Goal: Find specific page/section: Find specific page/section

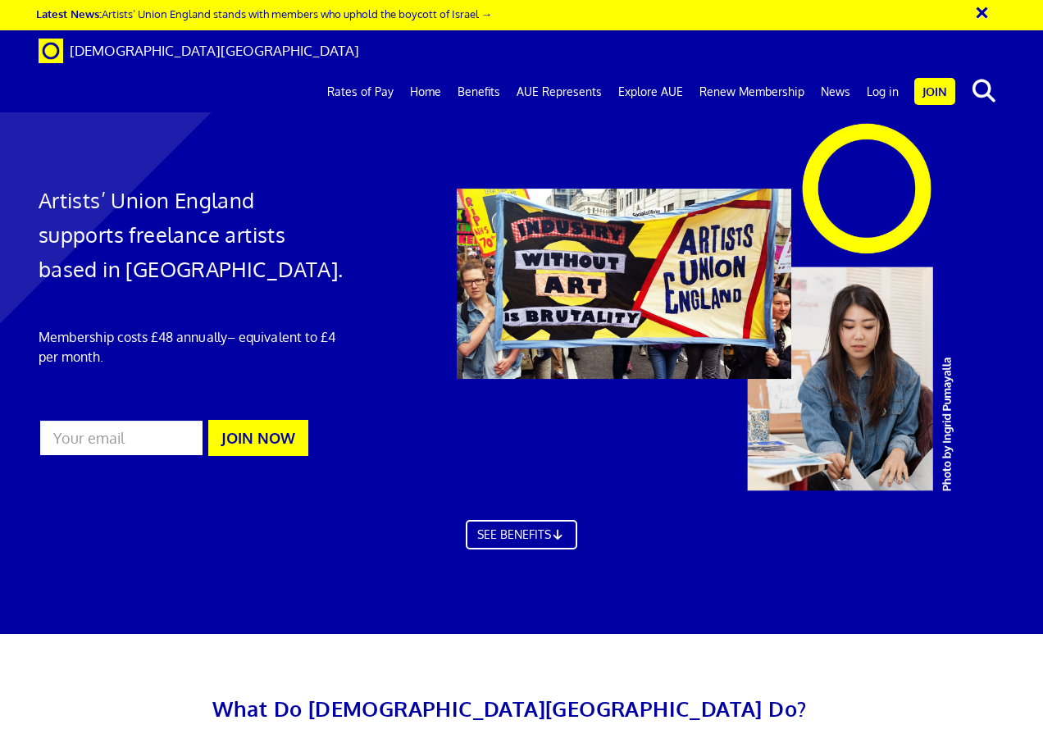
scroll to position [0, 3]
click at [385, 71] on link "Rates of Pay" at bounding box center [360, 91] width 83 height 41
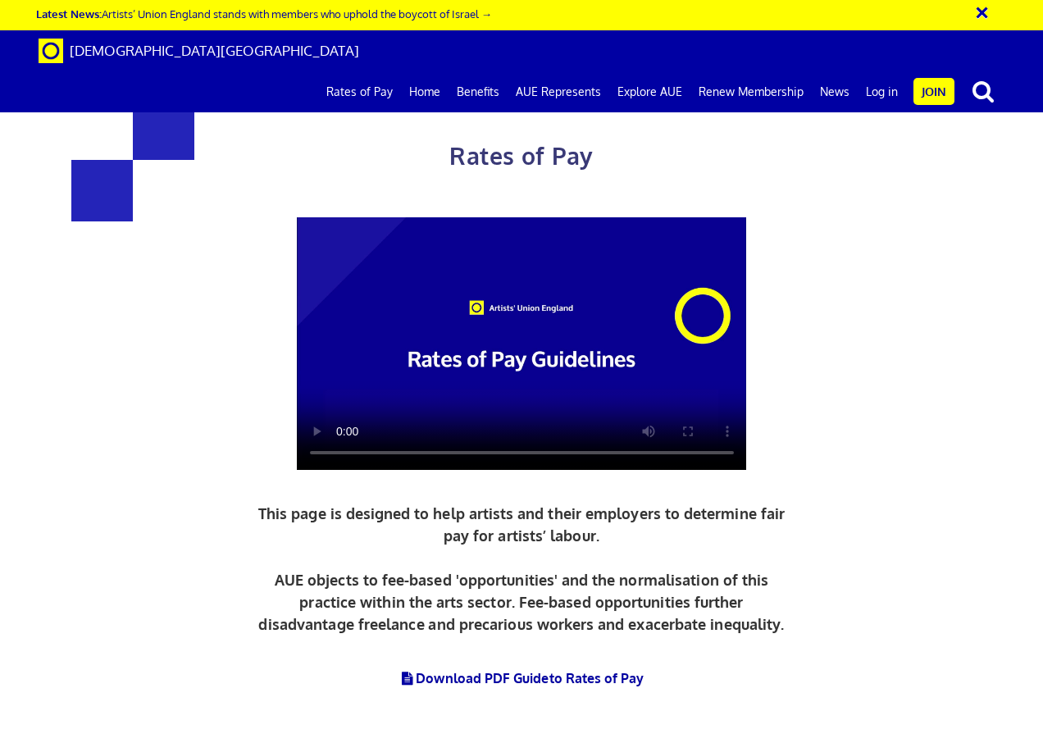
scroll to position [738, 0]
